Goal: Find contact information: Find contact information

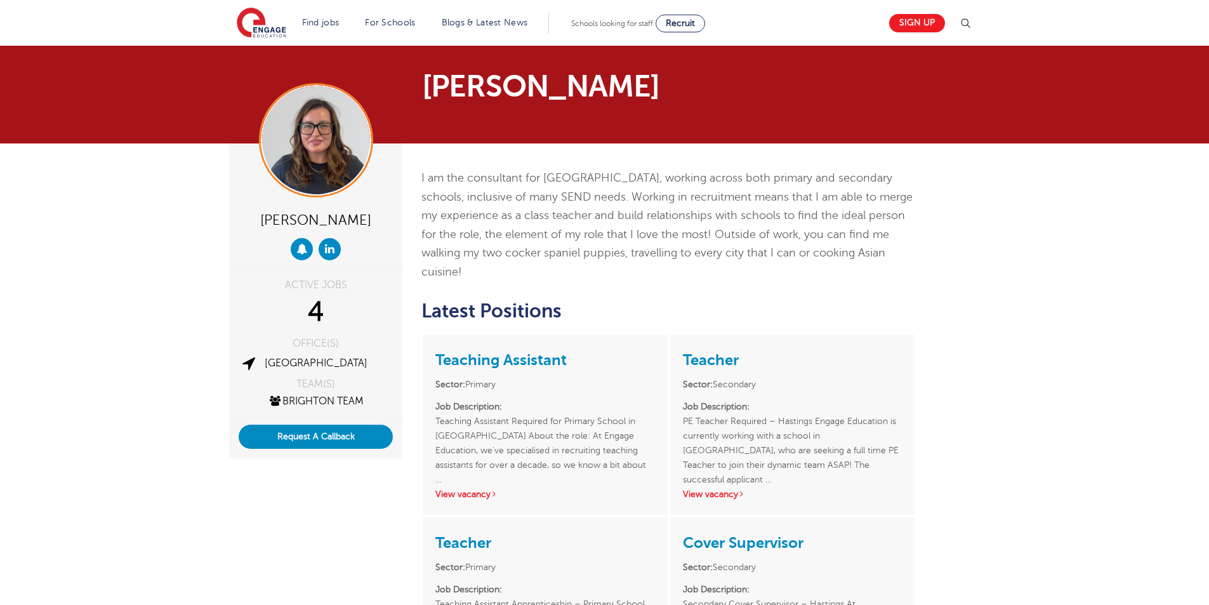
click at [84, 255] on div "Amy Morris ACTIVE JOBS 4 OFFICE(S) Brighton TEAM(S) Brighton Team Request A Cal…" at bounding box center [604, 478] width 1209 height 670
